Goal: Task Accomplishment & Management: Complete application form

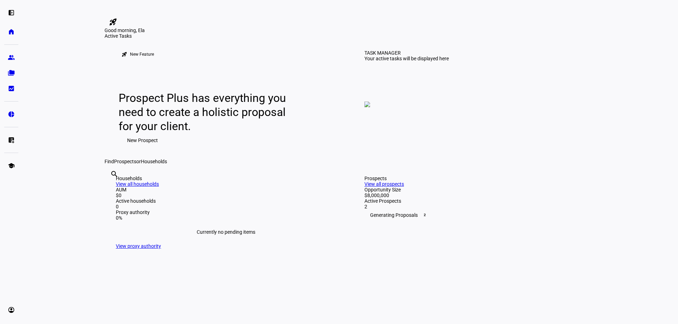
click at [149, 148] on span "New Prospect" at bounding box center [142, 140] width 31 height 14
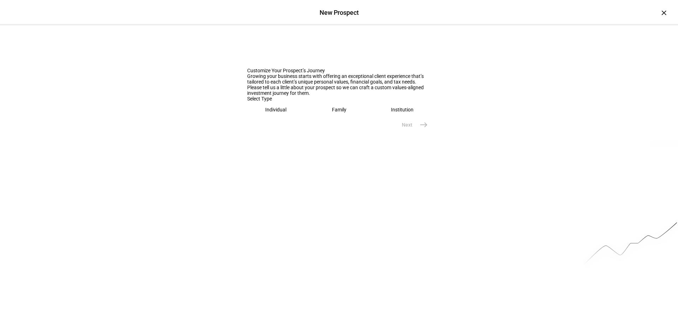
click at [342, 113] on div "Family" at bounding box center [339, 110] width 14 height 6
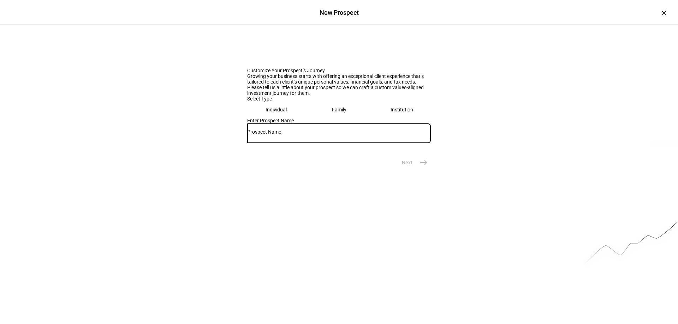
click at [304, 135] on input "text" at bounding box center [339, 132] width 184 height 6
type input "Maibach Trust"
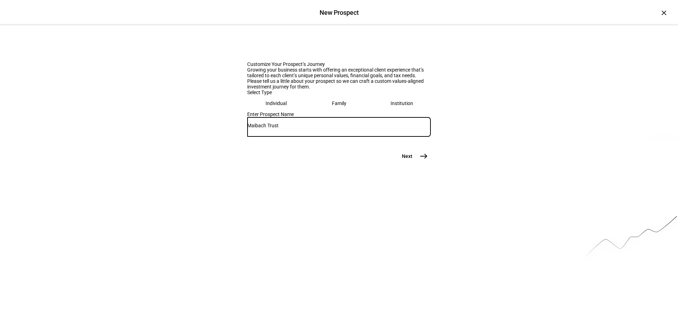
scroll to position [8, 0]
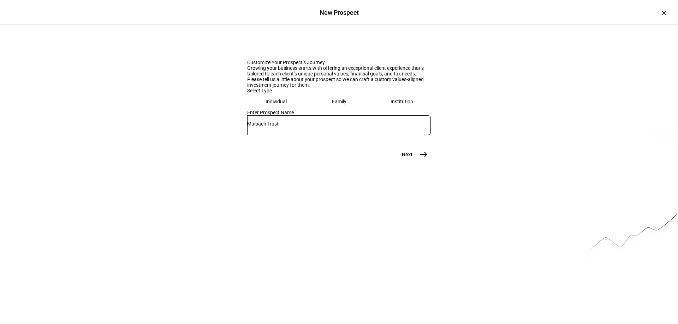
drag, startPoint x: 416, startPoint y: 269, endPoint x: 420, endPoint y: 272, distance: 5.3
click at [420, 162] on span "east" at bounding box center [424, 155] width 14 height 14
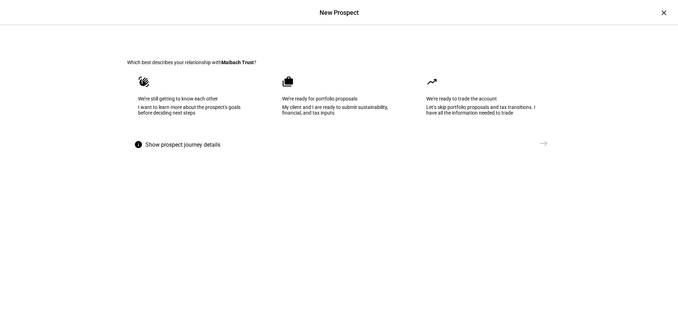
click at [323, 102] on div "We’re ready for portfolio proposals" at bounding box center [339, 99] width 114 height 6
click at [546, 151] on span "east" at bounding box center [544, 144] width 14 height 14
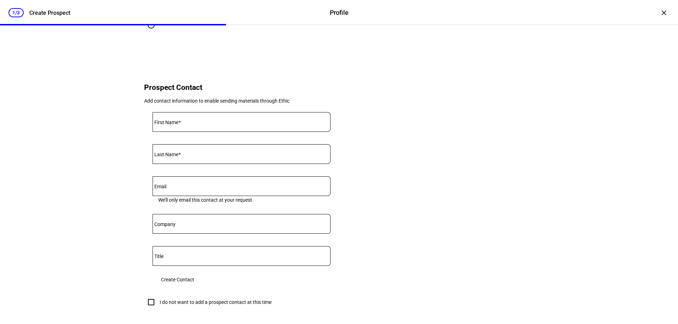
scroll to position [212, 0]
click at [203, 123] on input "First Name" at bounding box center [241, 120] width 178 height 6
type input "[PERSON_NAME]"
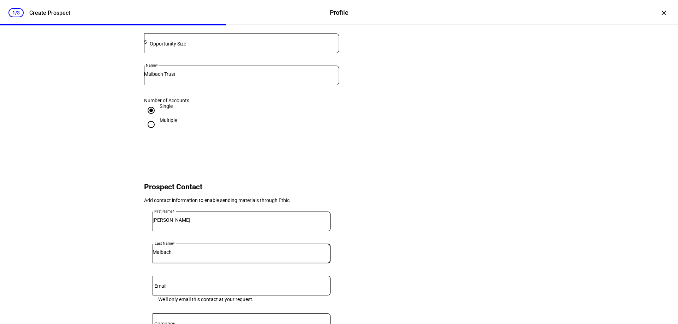
scroll to position [71, 0]
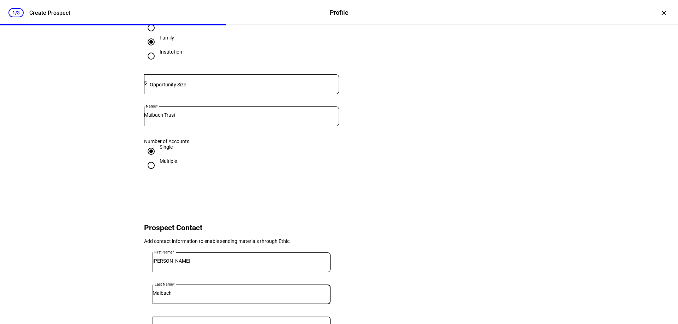
type input "Maibach"
click at [148, 173] on input "Multiple" at bounding box center [151, 165] width 14 height 14
radio input "true"
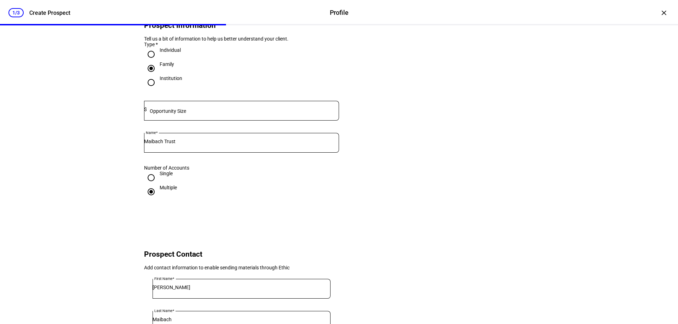
scroll to position [0, 0]
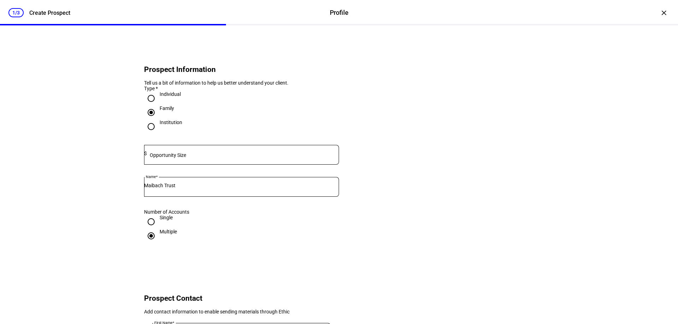
click at [148, 229] on input "Single" at bounding box center [151, 222] width 14 height 14
radio input "true"
click at [150, 106] on input "Individual" at bounding box center [151, 98] width 14 height 14
radio input "true"
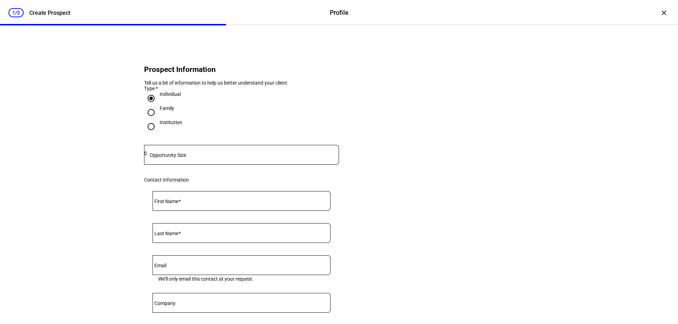
click at [184, 158] on mat-label "Opportunity Size" at bounding box center [168, 155] width 36 height 6
type input "8,000,000"
click at [197, 203] on input "First Name" at bounding box center [241, 200] width 178 height 6
type input "[PERSON_NAME]"
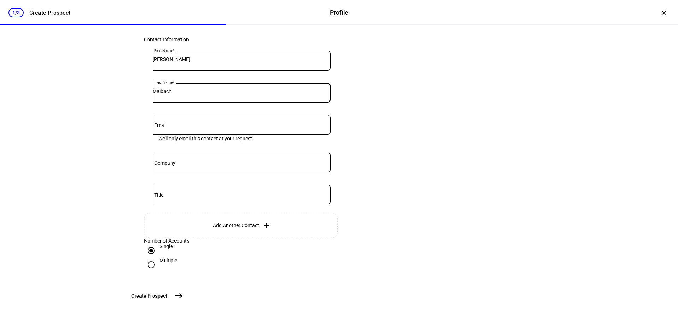
scroll to position [197, 0]
type input "Maibach"
click at [232, 223] on span "Add Another Contact" at bounding box center [236, 226] width 46 height 6
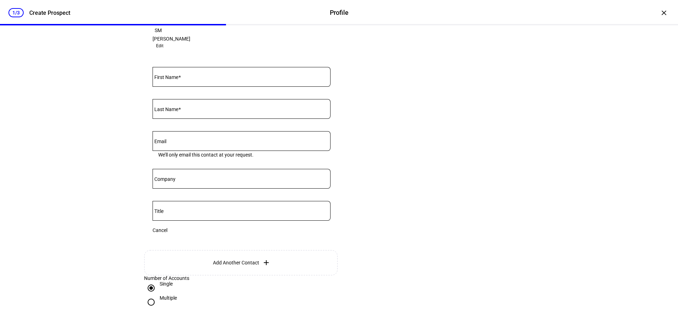
scroll to position [126, 0]
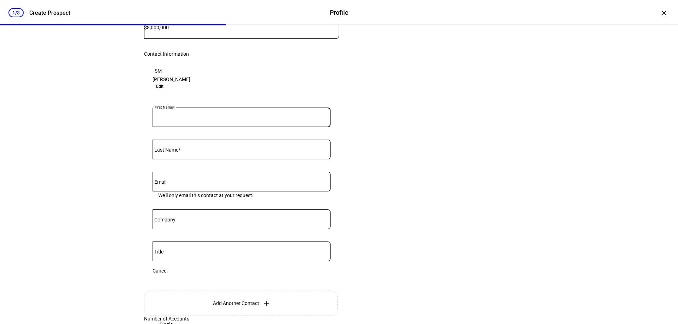
click at [194, 119] on input "First Name" at bounding box center [241, 116] width 178 height 6
type input "[PERSON_NAME]"
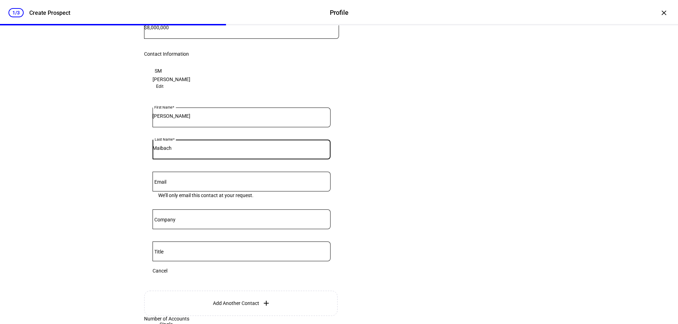
type input "Maibach"
click at [408, 199] on eth-form-card "Prospect Information Tell us a bit of information to help us better understand …" at bounding box center [339, 141] width 424 height 451
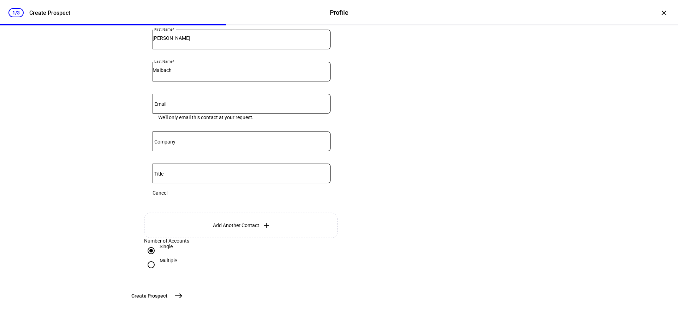
scroll to position [247, 0]
click at [186, 303] on span "east" at bounding box center [179, 296] width 14 height 14
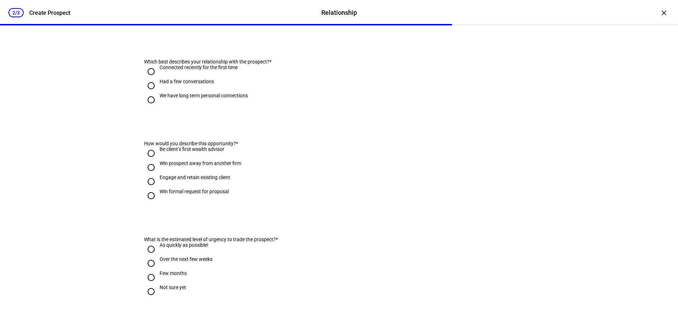
scroll to position [0, 0]
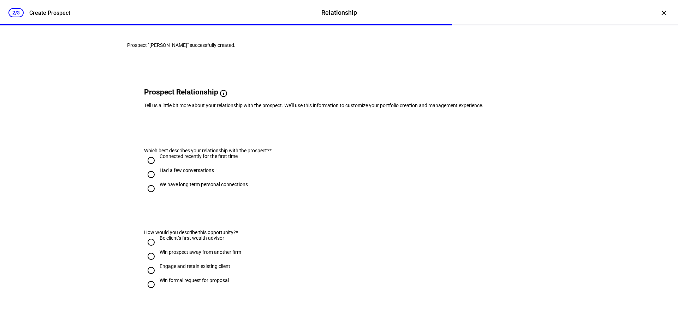
click at [148, 196] on input "We have long term personal connections" at bounding box center [151, 189] width 14 height 14
radio input "true"
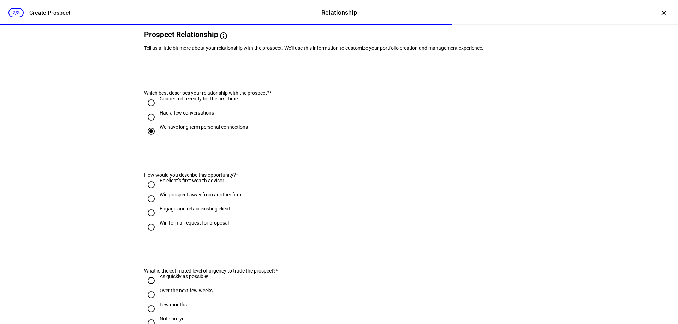
scroll to position [71, 0]
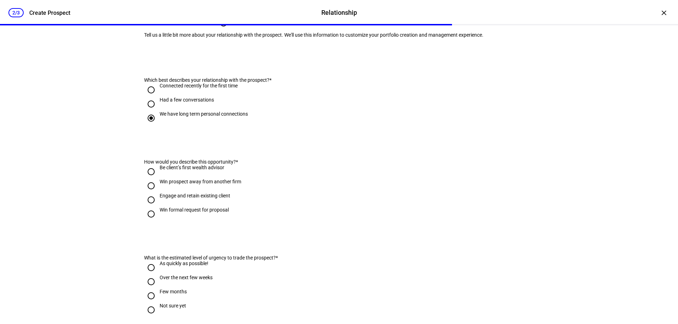
click at [148, 207] on input "Engage and retain existing client" at bounding box center [151, 200] width 14 height 14
radio input "true"
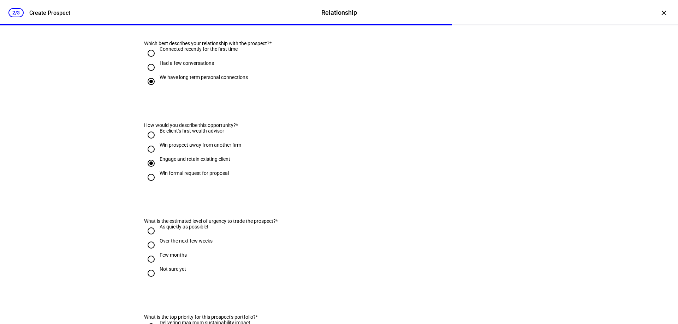
scroll to position [141, 0]
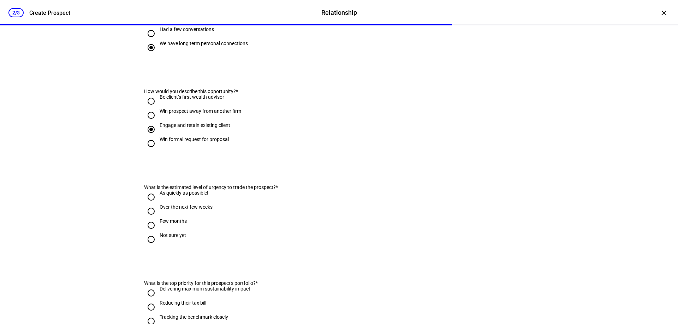
click at [149, 233] on input "Few months" at bounding box center [151, 226] width 14 height 14
radio input "true"
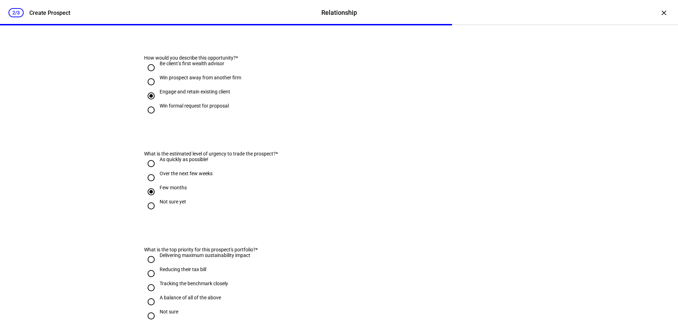
scroll to position [212, 0]
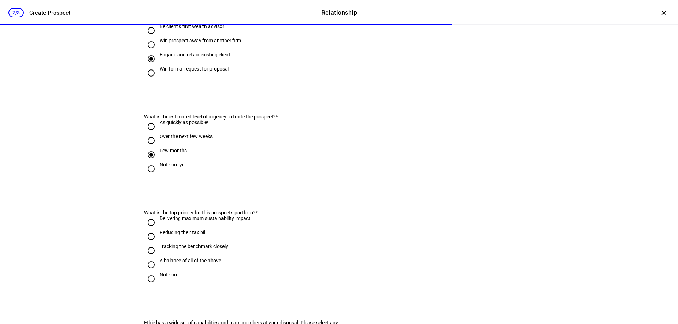
drag, startPoint x: 148, startPoint y: 285, endPoint x: 152, endPoint y: 284, distance: 5.0
click at [148, 272] on input "A balance of all of the above" at bounding box center [151, 265] width 14 height 14
radio input "true"
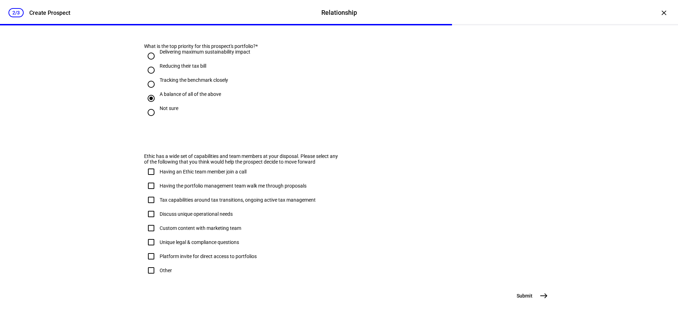
scroll to position [416, 0]
click at [542, 299] on mat-icon "east" at bounding box center [543, 296] width 8 height 8
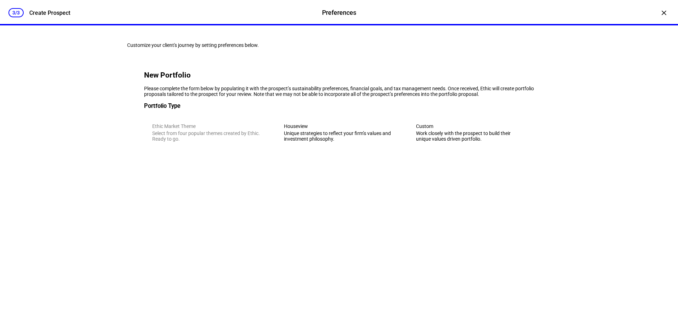
scroll to position [0, 0]
click at [341, 142] on div "Unique strategies to reflect your firm’s values and investment philosophy." at bounding box center [339, 136] width 110 height 11
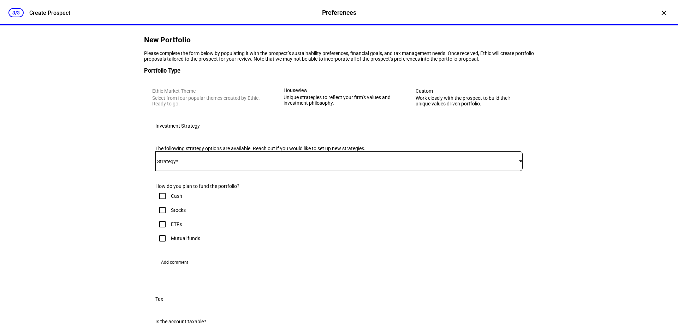
scroll to position [106, 0]
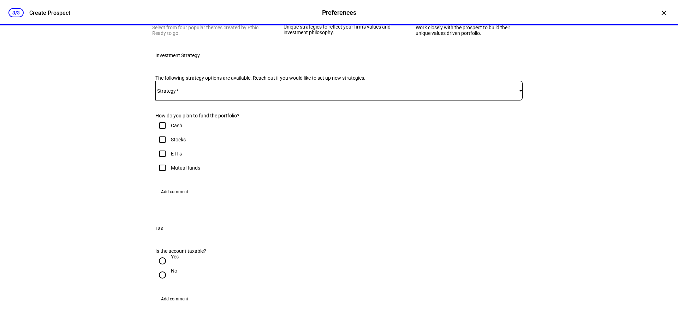
click at [159, 147] on input "Stocks" at bounding box center [162, 140] width 14 height 14
checkbox input "true"
click at [263, 101] on div at bounding box center [338, 91] width 367 height 20
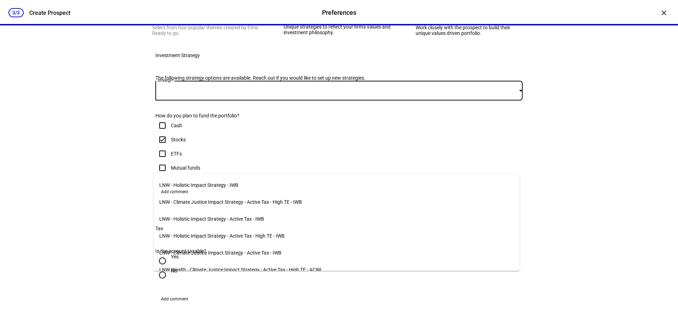
drag, startPoint x: 49, startPoint y: 171, endPoint x: 102, endPoint y: 234, distance: 82.7
click at [49, 171] on div at bounding box center [339, 162] width 678 height 324
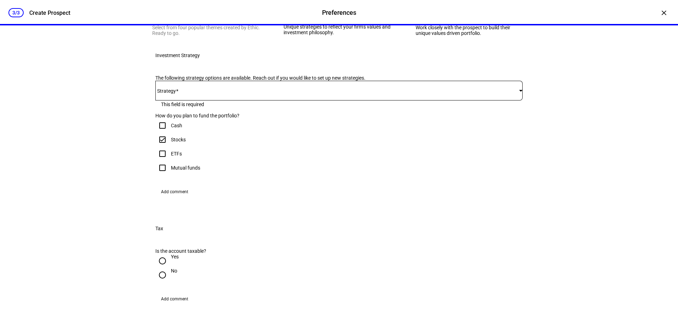
click at [238, 101] on div at bounding box center [338, 91] width 367 height 20
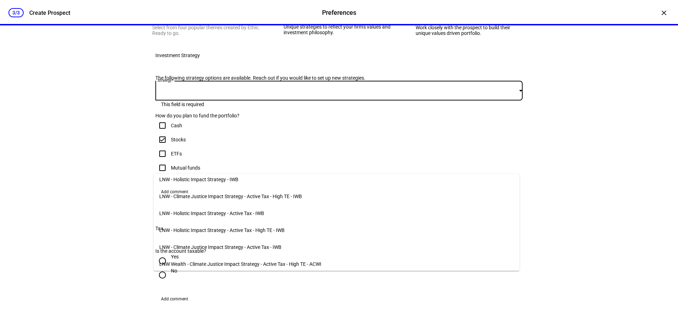
scroll to position [0, 0]
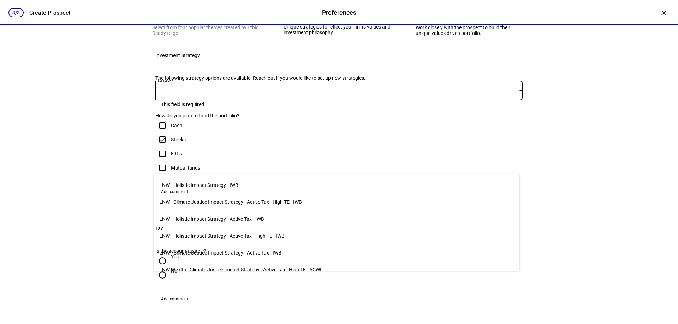
click at [228, 168] on div at bounding box center [339, 162] width 678 height 324
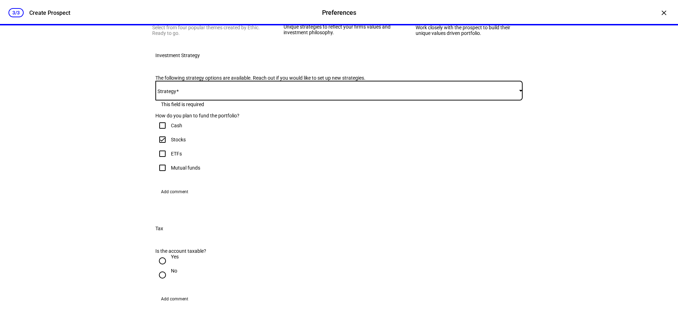
click at [228, 94] on span at bounding box center [337, 91] width 364 height 6
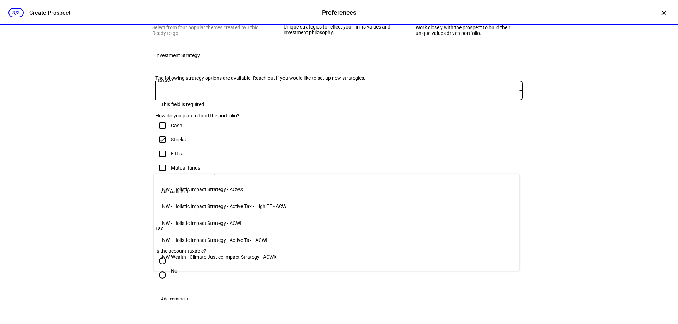
scroll to position [137, 0]
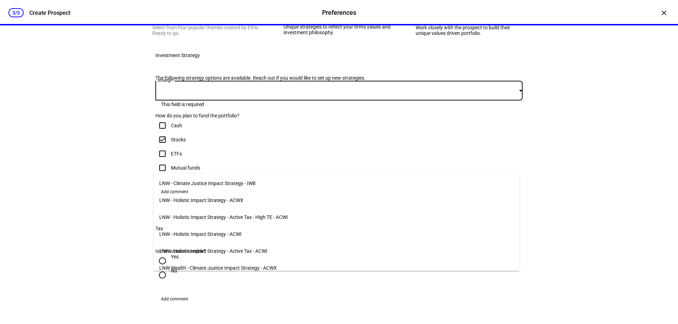
click at [255, 232] on mat-option "LNW - Holistic Impact Strategy - ACWI" at bounding box center [337, 234] width 366 height 17
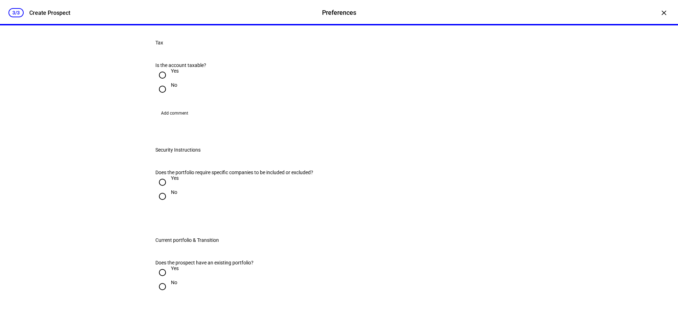
scroll to position [388, 0]
click at [158, 82] on input "Yes" at bounding box center [162, 75] width 14 height 14
radio input "true"
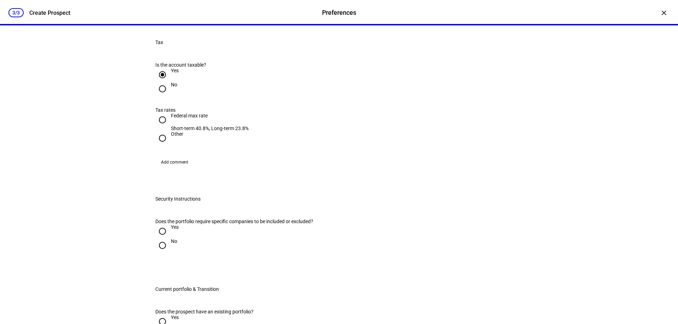
click at [160, 127] on input "Federal max rate Short-term 40.8%, Long-term 23.8%" at bounding box center [162, 120] width 14 height 14
radio input "true"
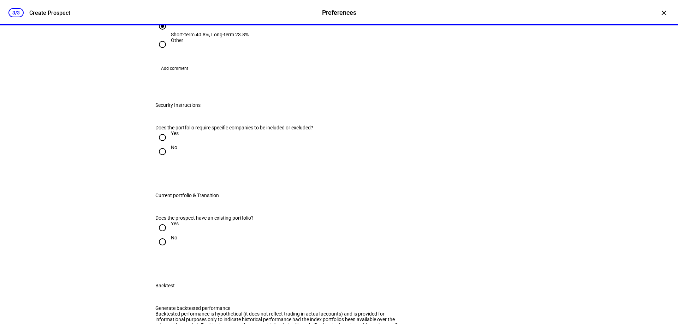
scroll to position [494, 0]
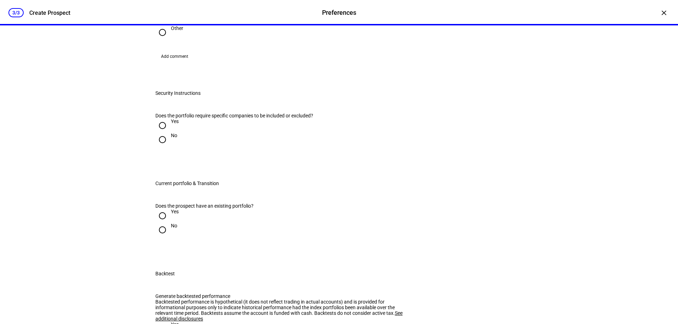
click at [155, 147] on input "No" at bounding box center [162, 140] width 14 height 14
radio input "true"
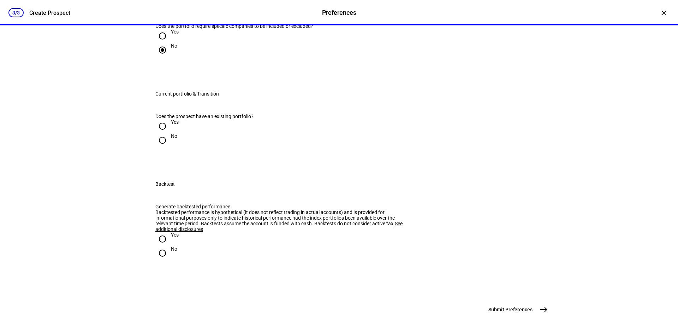
scroll to position [600, 0]
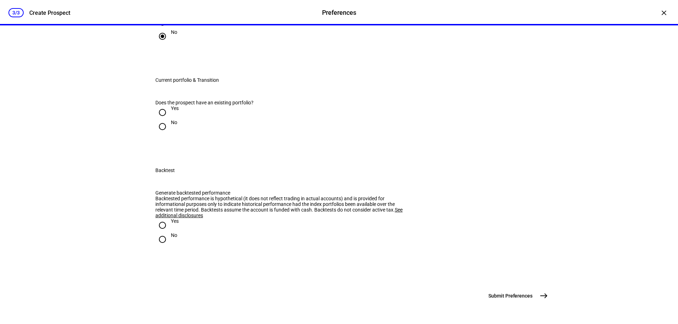
click at [156, 120] on input "Yes" at bounding box center [162, 113] width 14 height 14
radio input "true"
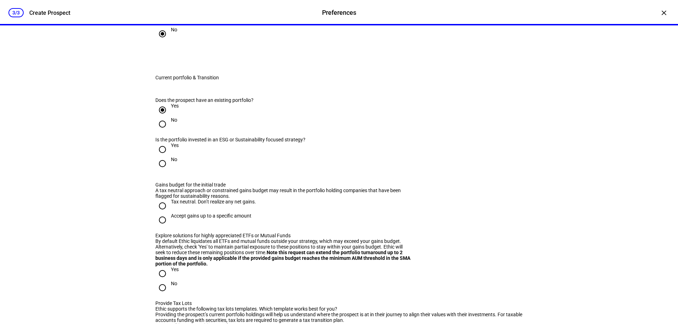
click at [162, 157] on input "Yes" at bounding box center [162, 150] width 14 height 14
radio input "true"
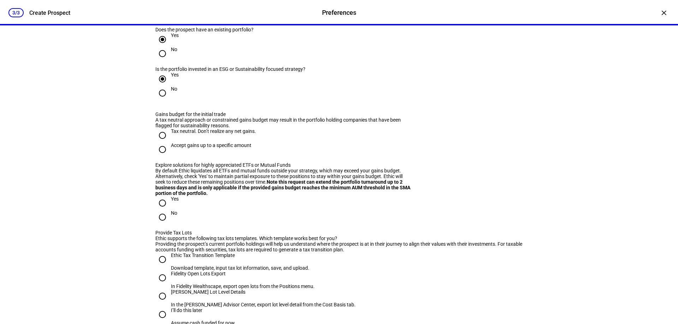
click at [159, 143] on input "Tax neutral. Don’t realize any net gains." at bounding box center [162, 135] width 14 height 14
radio input "true"
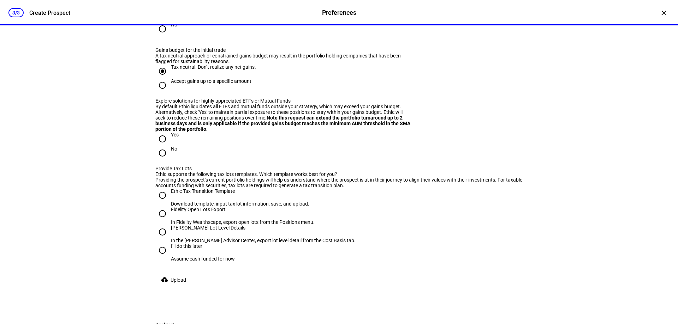
scroll to position [741, 0]
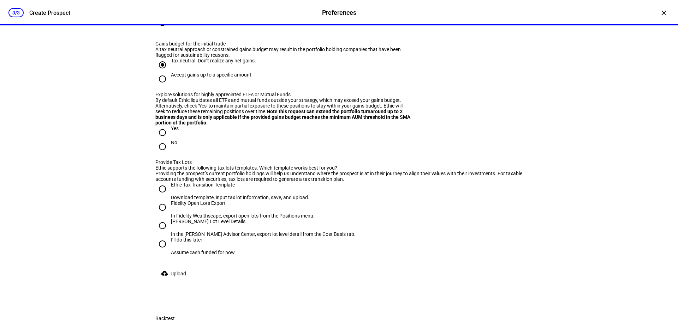
click at [160, 154] on input "No" at bounding box center [162, 147] width 14 height 14
radio input "true"
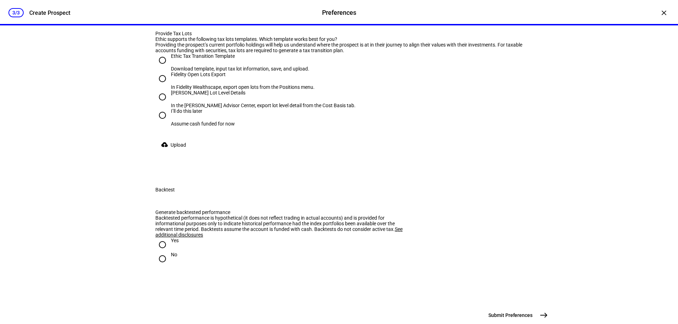
scroll to position [882, 0]
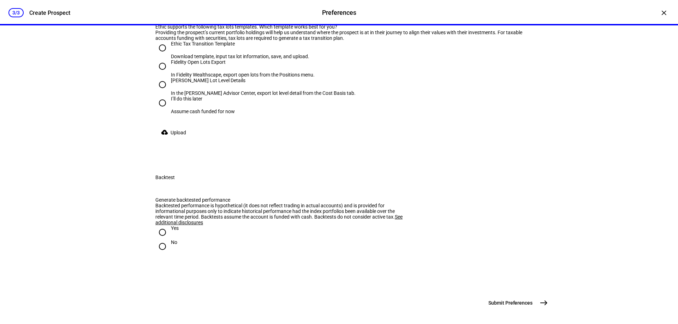
click at [163, 55] on input "Ethic Tax Transition Template Download template, input tax lot information, sav…" at bounding box center [162, 48] width 14 height 14
radio input "true"
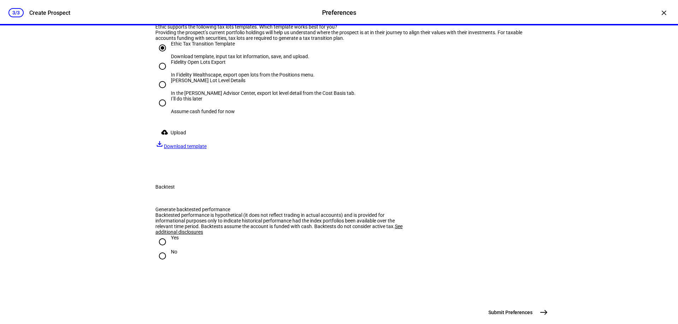
click at [207, 149] on span "Download template" at bounding box center [185, 147] width 43 height 6
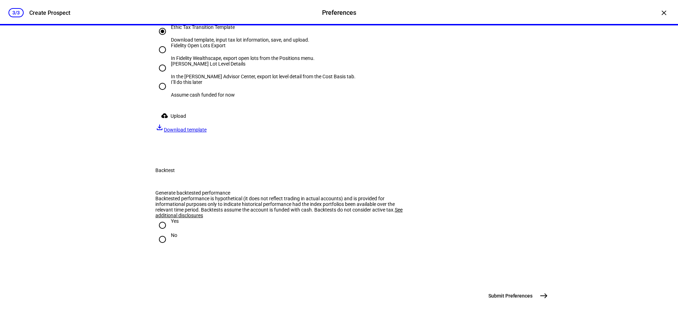
scroll to position [953, 0]
click at [183, 123] on span "Upload" at bounding box center [178, 116] width 16 height 14
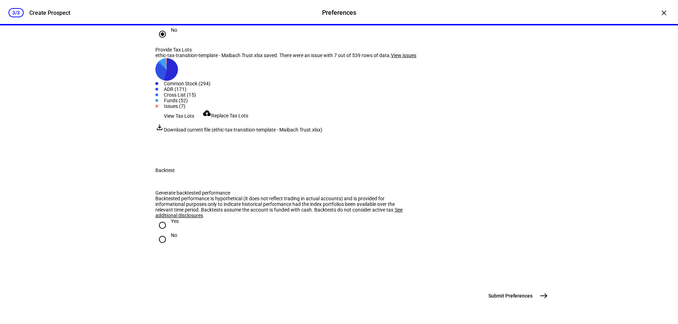
click at [412, 58] on span "View issues" at bounding box center [403, 56] width 25 height 6
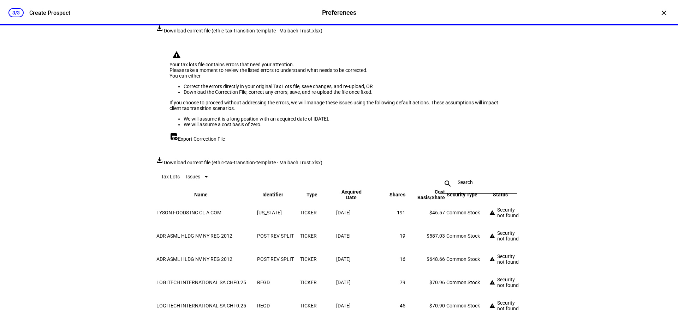
scroll to position [1024, 0]
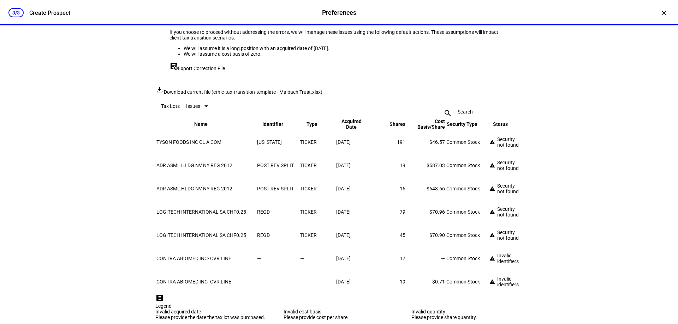
click at [210, 71] on span "Export Correction File" at bounding box center [201, 69] width 47 height 6
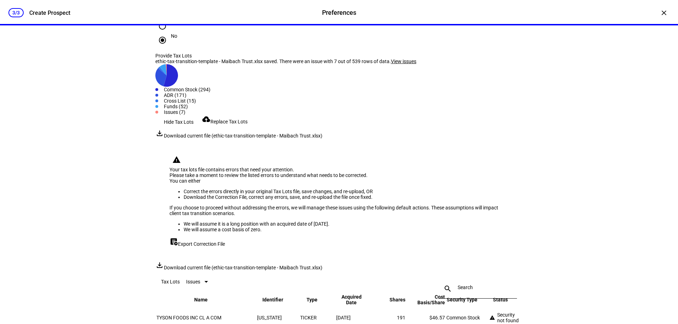
scroll to position [953, 0]
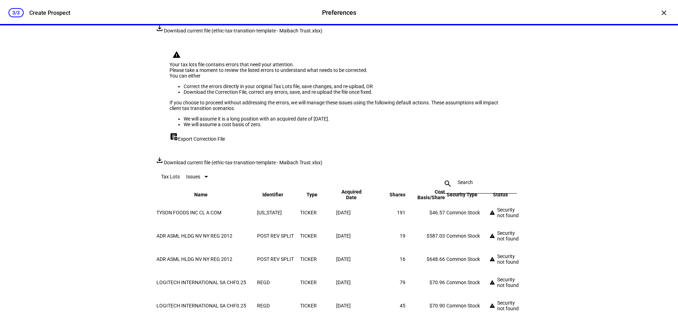
click at [240, 19] on span "Replace Tax Lots" at bounding box center [228, 17] width 37 height 6
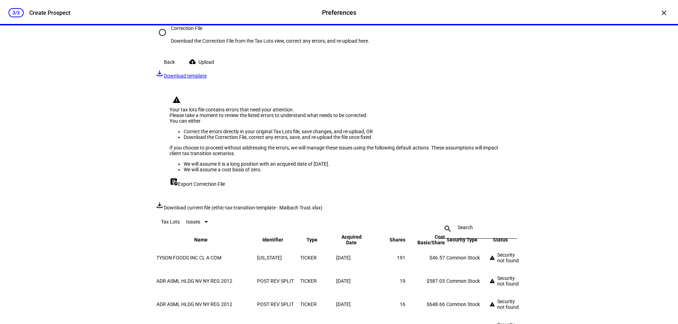
click at [202, 69] on span at bounding box center [202, 62] width 39 height 14
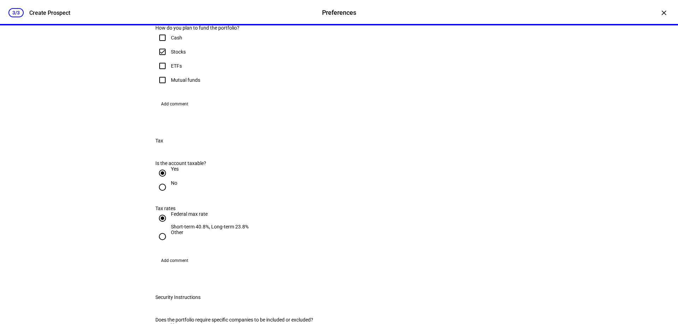
scroll to position [282, 0]
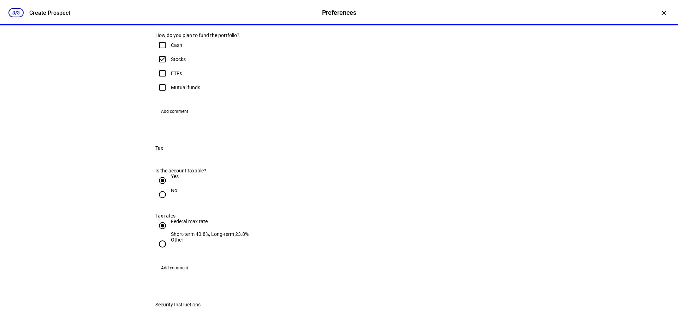
click at [157, 52] on input "Cash" at bounding box center [162, 45] width 14 height 14
checkbox input "true"
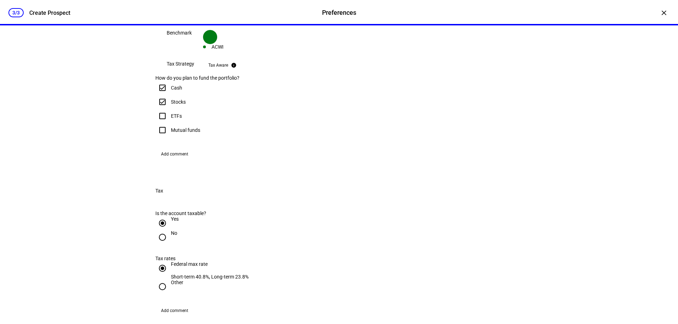
scroll to position [176, 0]
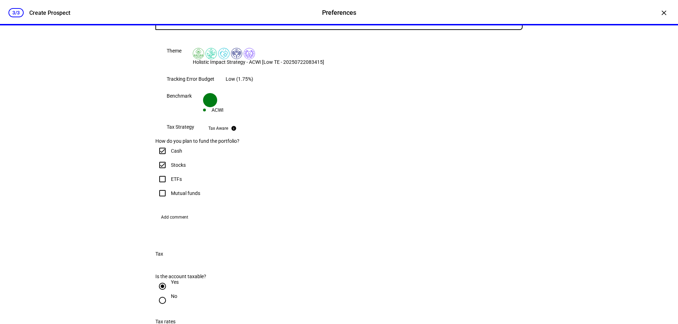
click at [259, 23] on div "LNW - Holistic Impact Strategy - ACWI" at bounding box center [337, 20] width 364 height 6
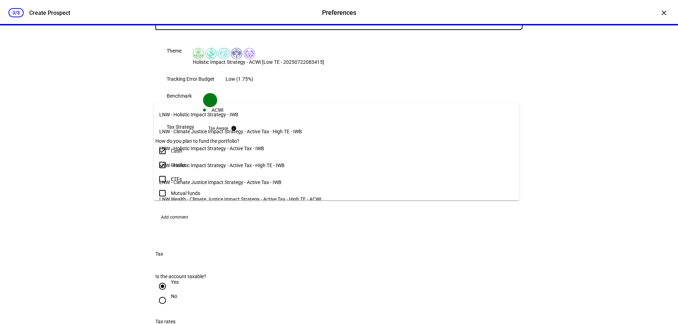
scroll to position [106, 0]
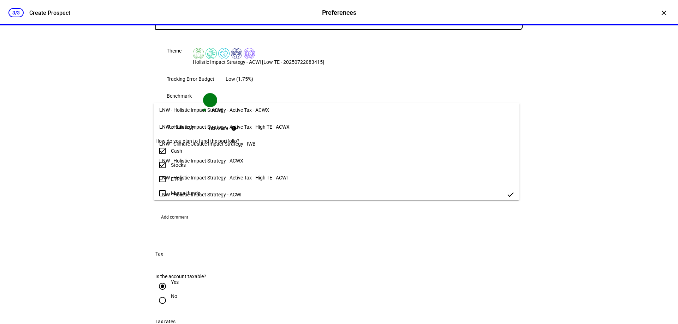
click at [252, 175] on span "LNW - Holistic Impact Strategy - Active Tax - High TE - ACWI" at bounding box center [223, 178] width 128 height 6
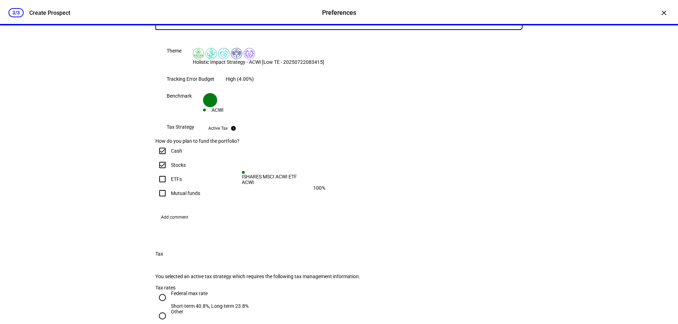
click at [267, 23] on div "LNW - Holistic Impact Strategy - Active Tax - High TE - ACWI" at bounding box center [337, 20] width 364 height 6
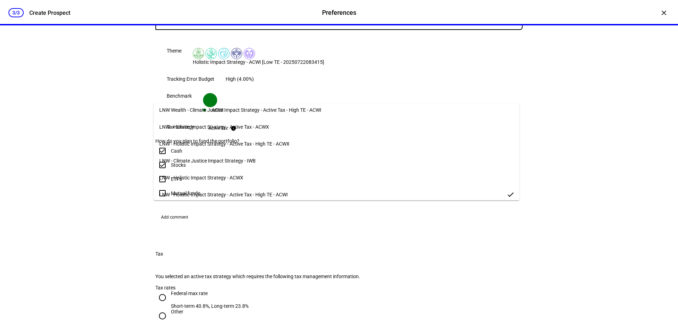
scroll to position [125, 0]
click at [271, 189] on mat-option "LNW - Holistic Impact Strategy - Active Tax - ACWI" at bounding box center [337, 193] width 366 height 17
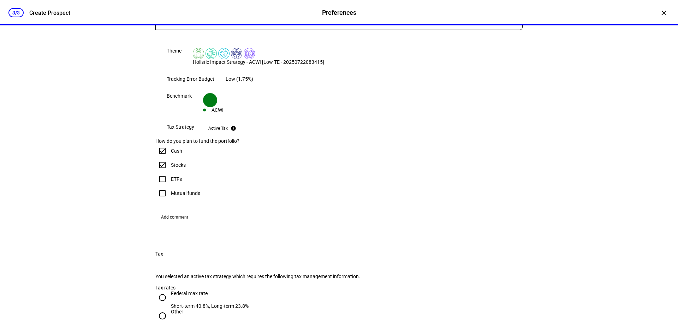
click at [593, 125] on div "3/3 Create Prospect Preferences Preferences Create Prospect × Customize your cl…" at bounding box center [339, 162] width 678 height 324
click at [595, 157] on div "3/3 Create Prospect Preferences Preferences Create Prospect × Customize your cl…" at bounding box center [339, 162] width 678 height 324
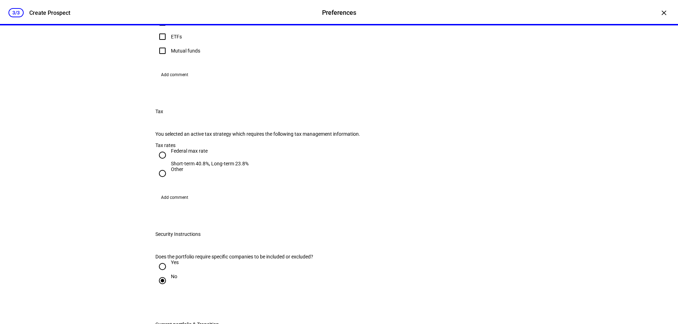
scroll to position [353, 0]
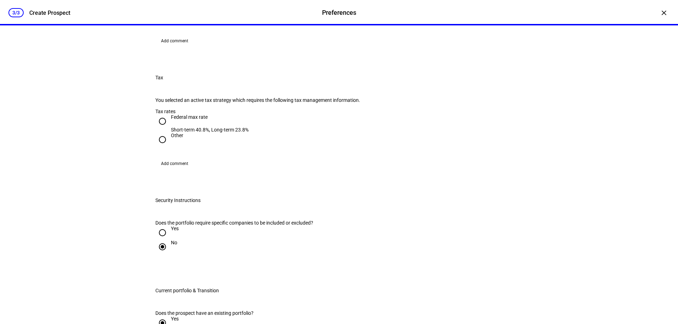
click at [585, 136] on div "3/3 Create Prospect Preferences Preferences Create Prospect × Customize your cl…" at bounding box center [339, 162] width 678 height 324
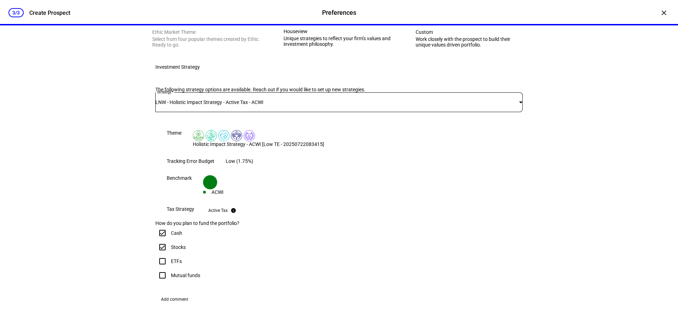
scroll to position [102, 0]
